Goal: Transaction & Acquisition: Subscribe to service/newsletter

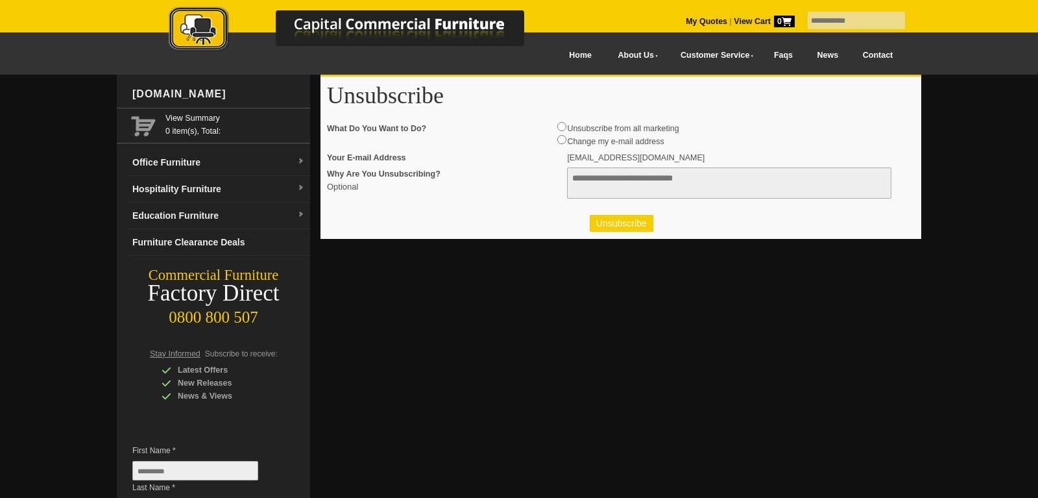
click at [619, 219] on button "Unsubscribe" at bounding box center [622, 223] width 64 height 17
click at [619, 215] on button "Unsubscribe" at bounding box center [622, 223] width 64 height 17
